Goal: Task Accomplishment & Management: Manage account settings

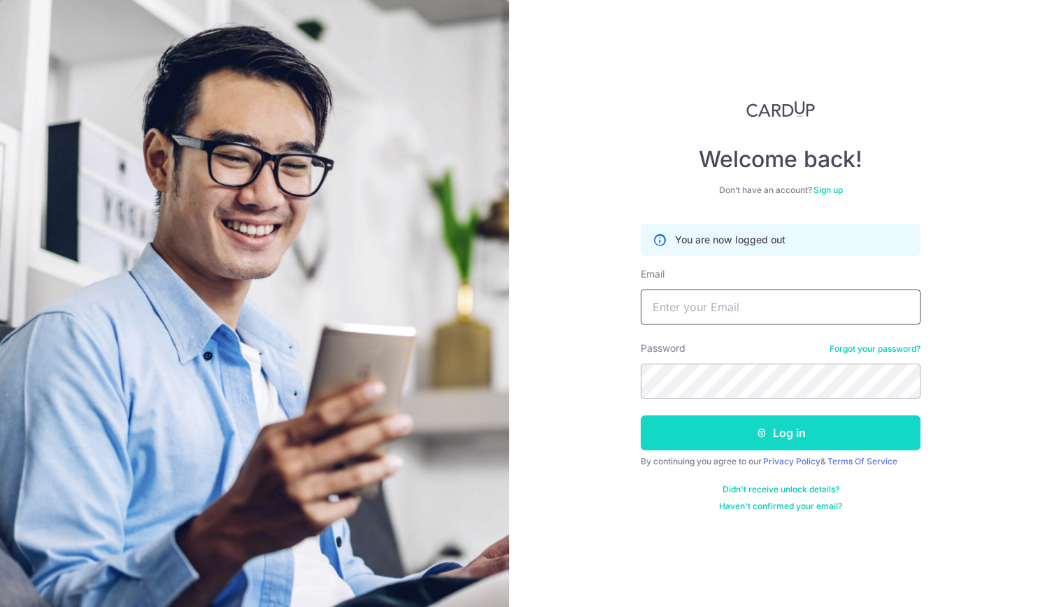
type input "[EMAIL_ADDRESS][DOMAIN_NAME]"
click at [793, 435] on button "Log in" at bounding box center [781, 433] width 280 height 35
